Goal: Transaction & Acquisition: Purchase product/service

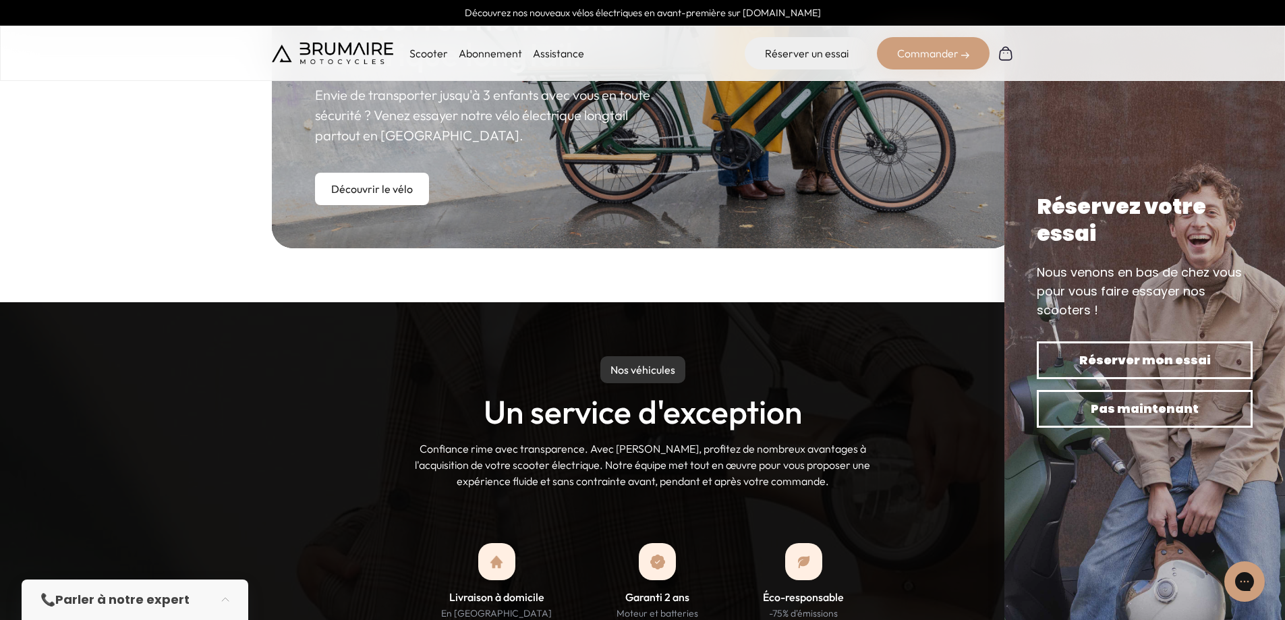
scroll to position [899, 0]
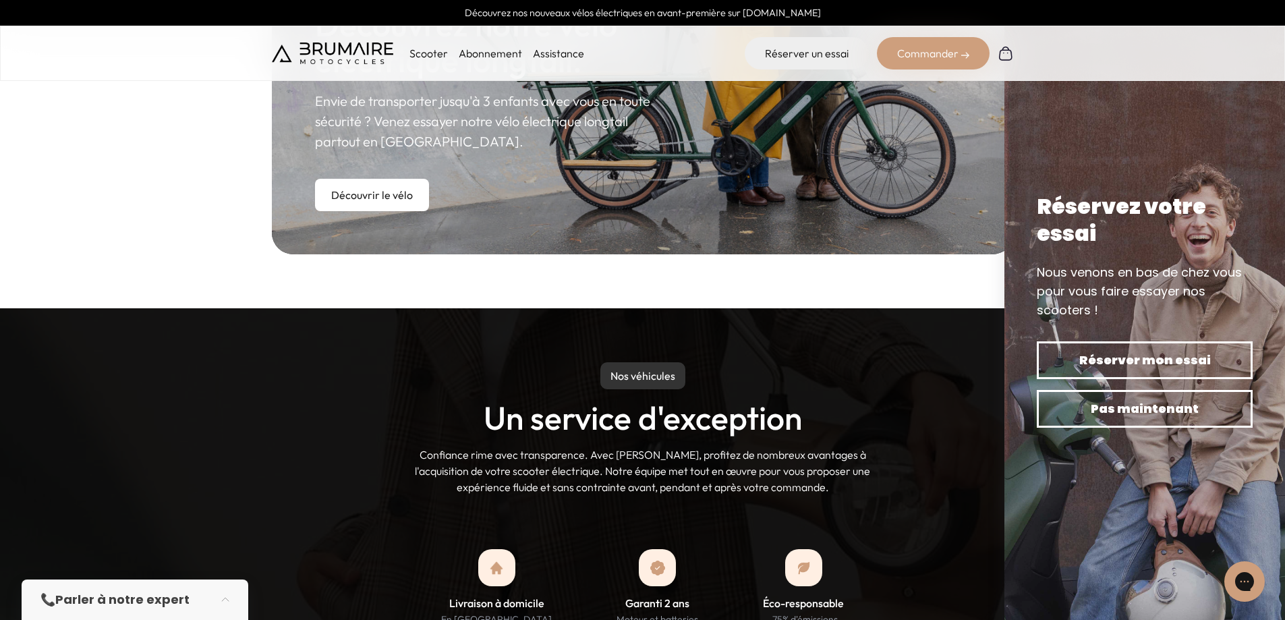
click at [439, 49] on p "Scooter" at bounding box center [428, 53] width 38 height 16
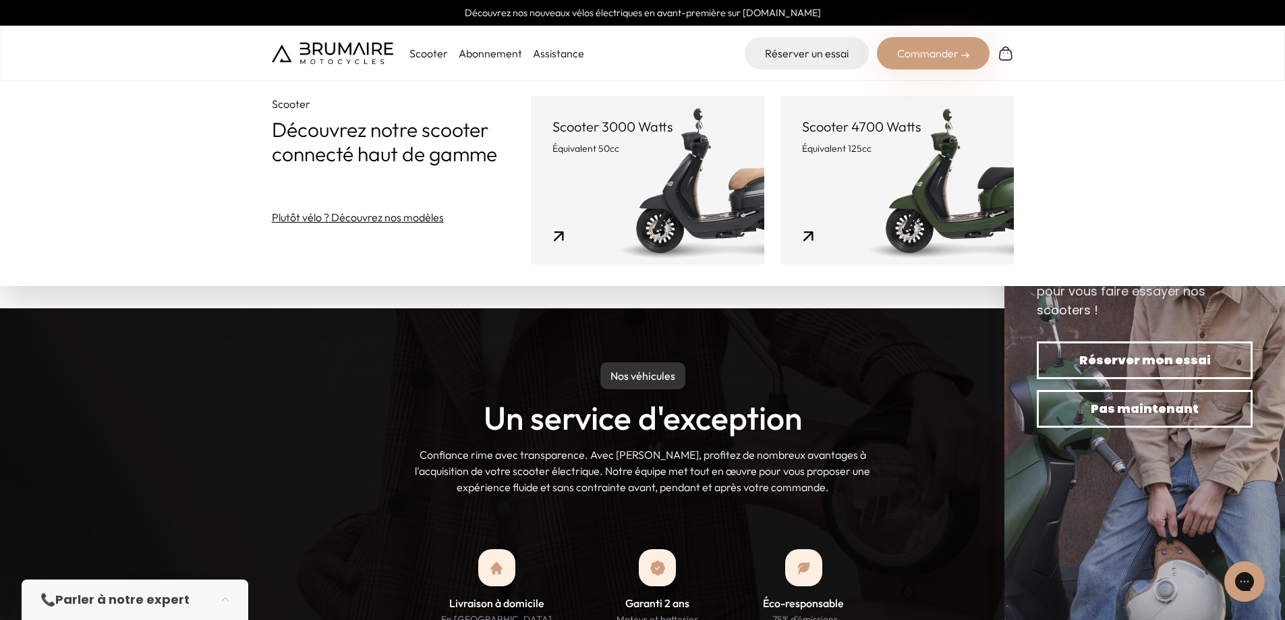
click at [886, 146] on p "Équivalent 125cc" at bounding box center [897, 148] width 190 height 13
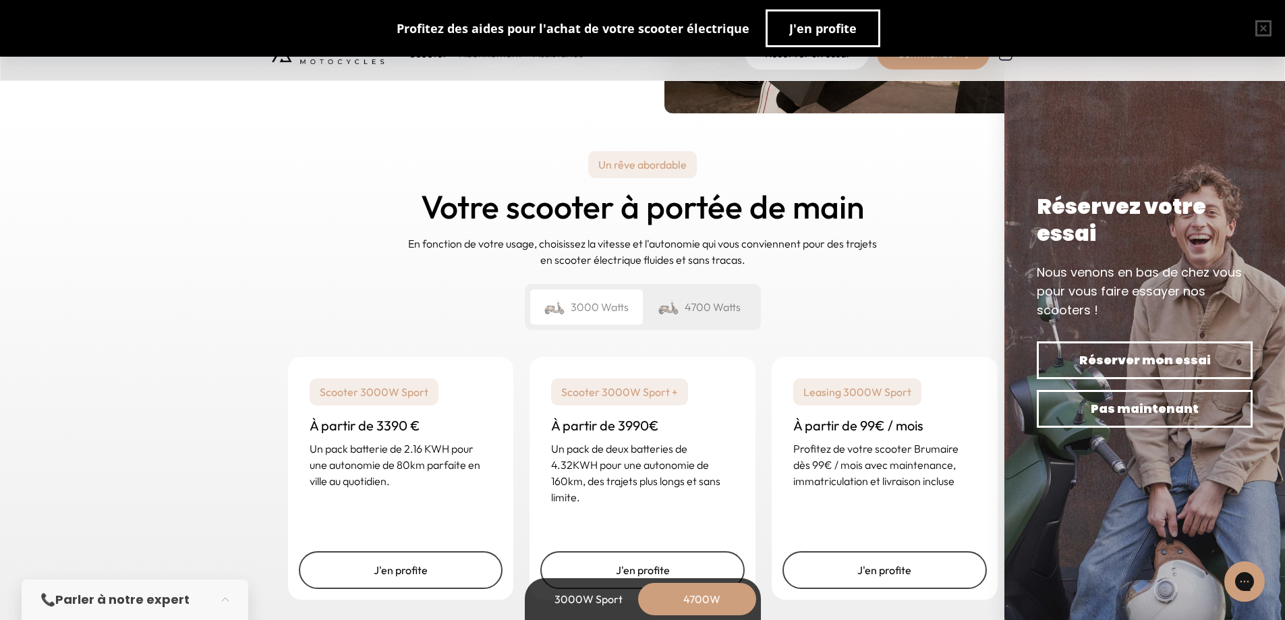
scroll to position [3148, 0]
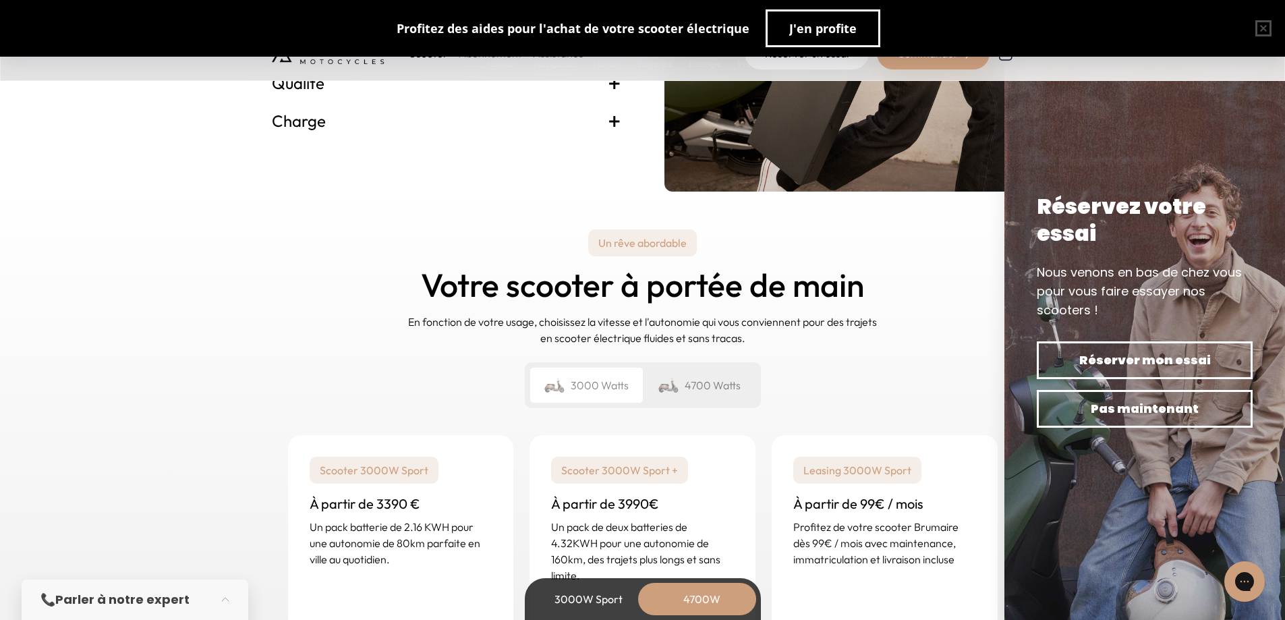
click at [708, 380] on div "4700 Watts" at bounding box center [699, 385] width 113 height 35
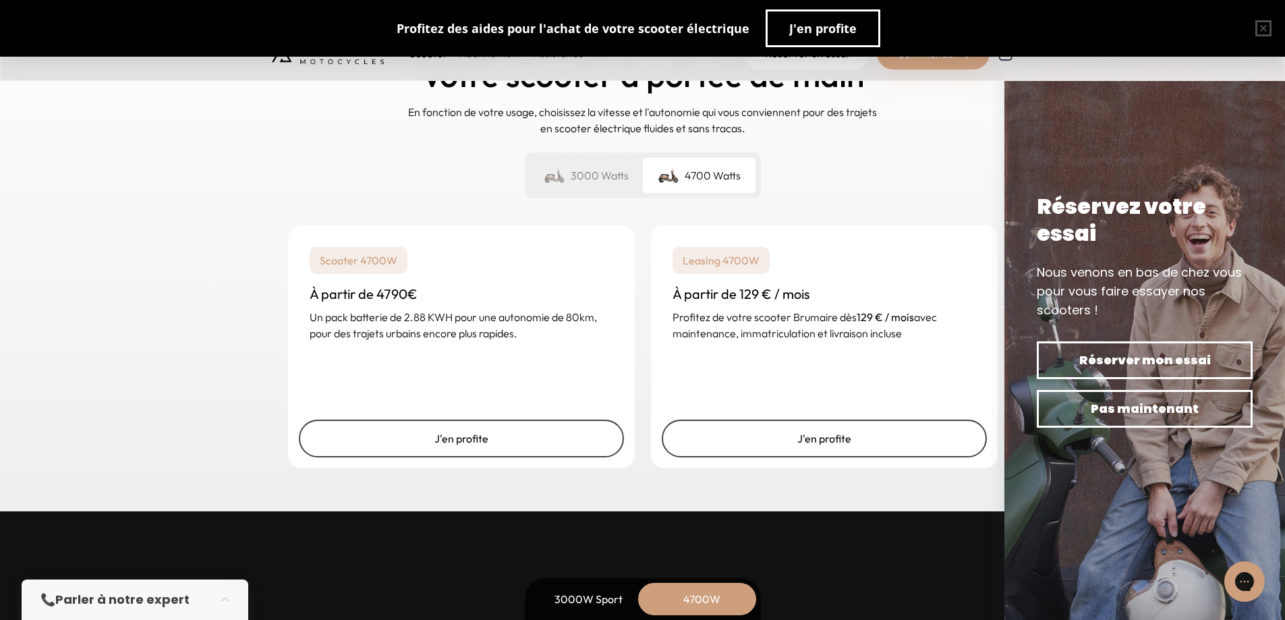
scroll to position [3372, 0]
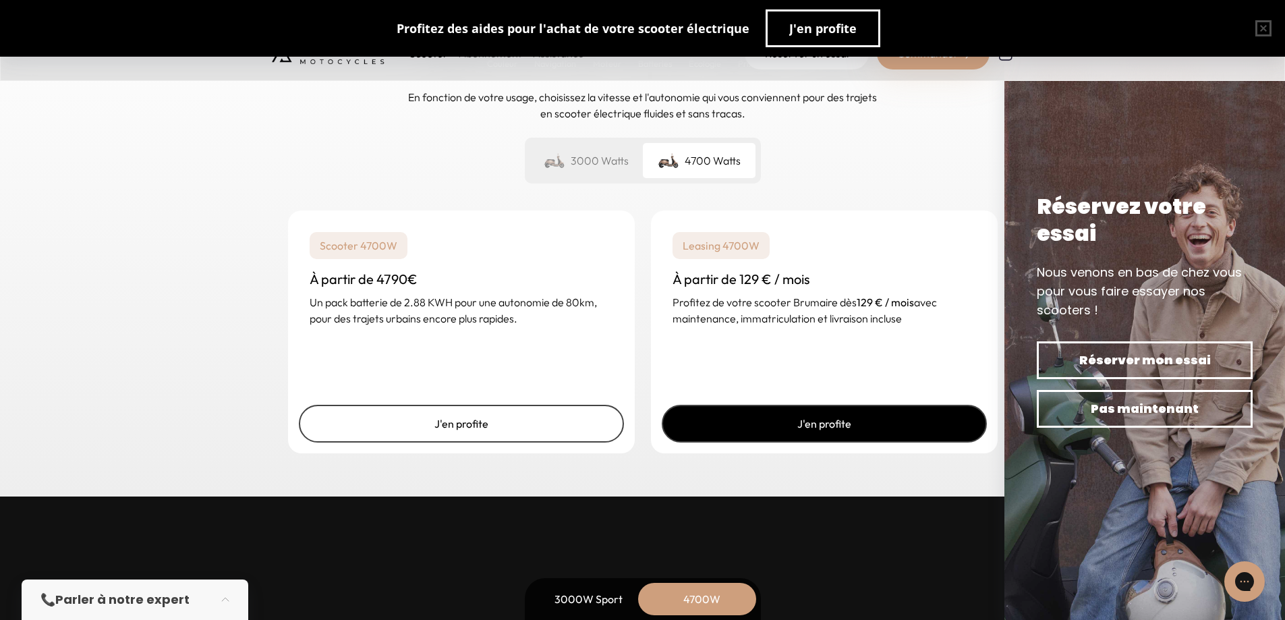
click at [807, 415] on link "J'en profite" at bounding box center [824, 424] width 325 height 38
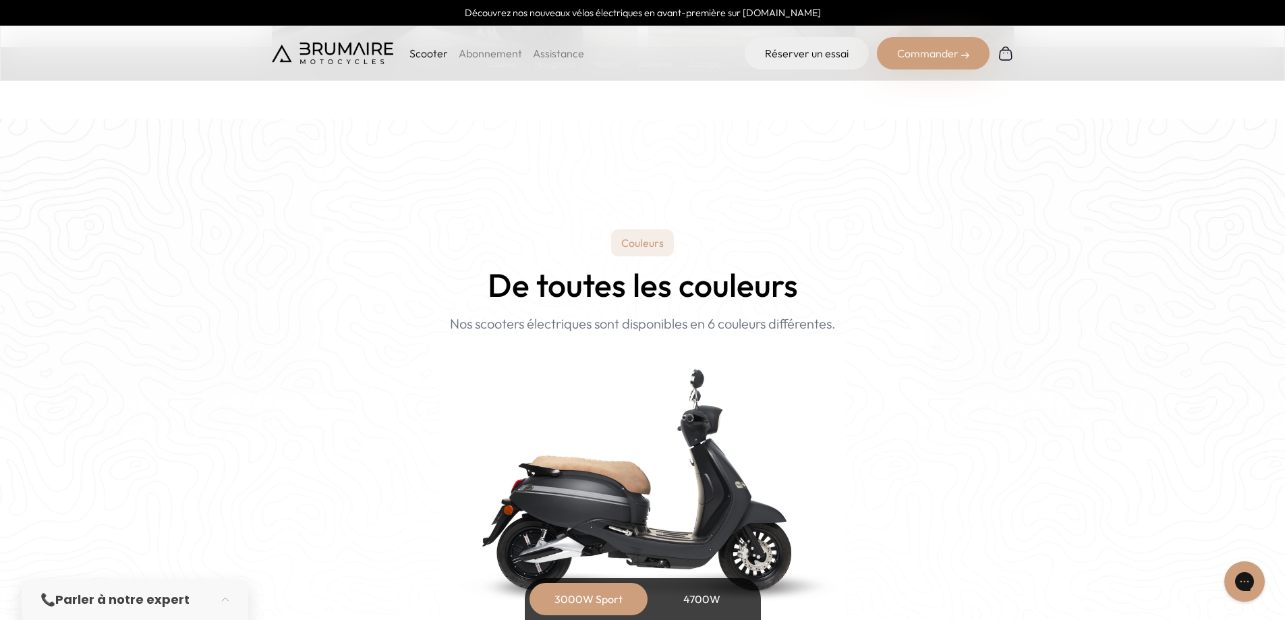
scroll to position [1124, 0]
